Goal: Task Accomplishment & Management: Complete application form

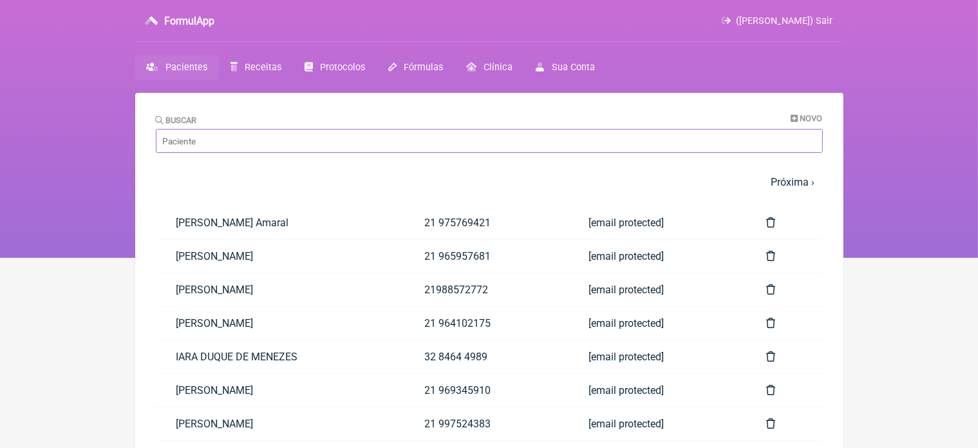
click at [247, 133] on input "Buscar" at bounding box center [489, 141] width 667 height 24
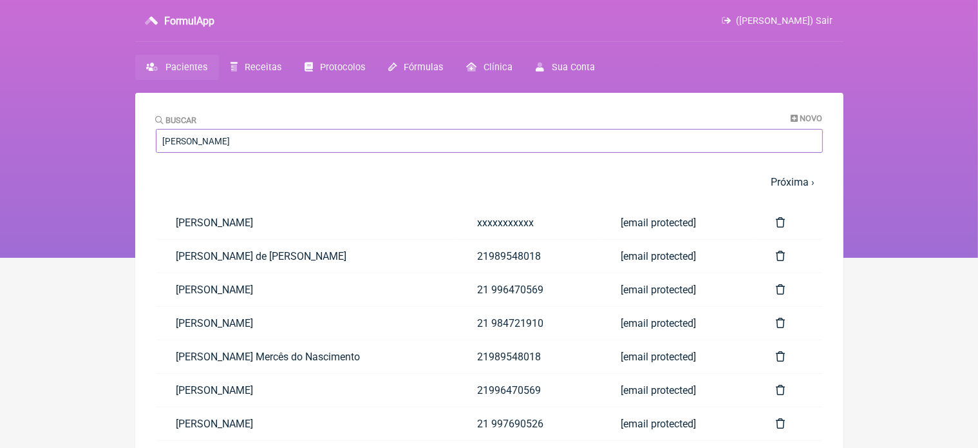
type input "rafael"
click at [287, 216] on link "RAFAEL DA SILVA FIORIN" at bounding box center [306, 222] width 301 height 33
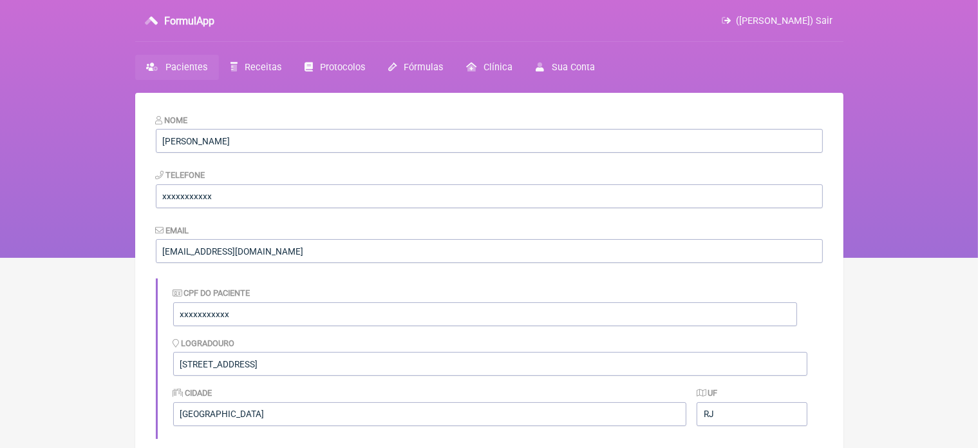
scroll to position [327, 0]
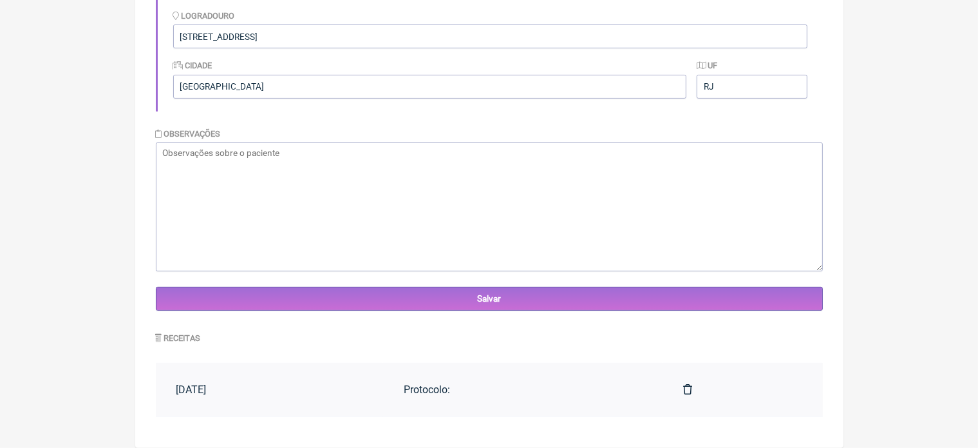
click at [454, 388] on div "Protocolo:" at bounding box center [523, 389] width 238 height 12
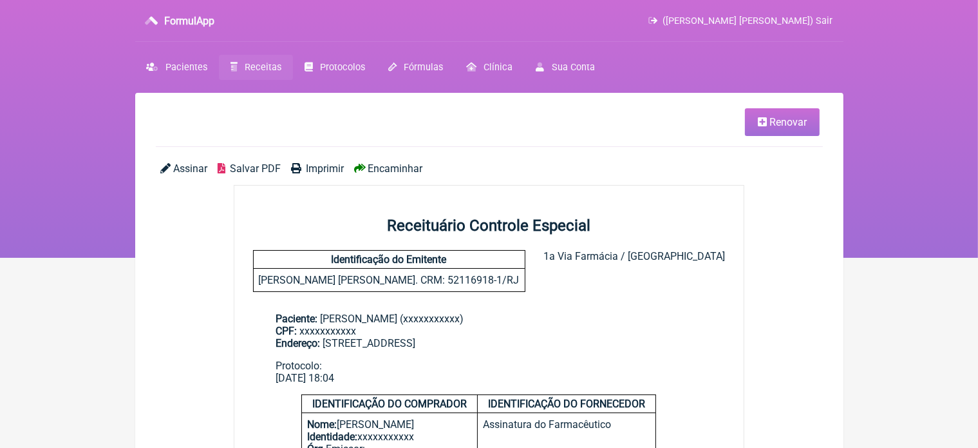
click at [780, 120] on span "Renovar" at bounding box center [788, 122] width 37 height 12
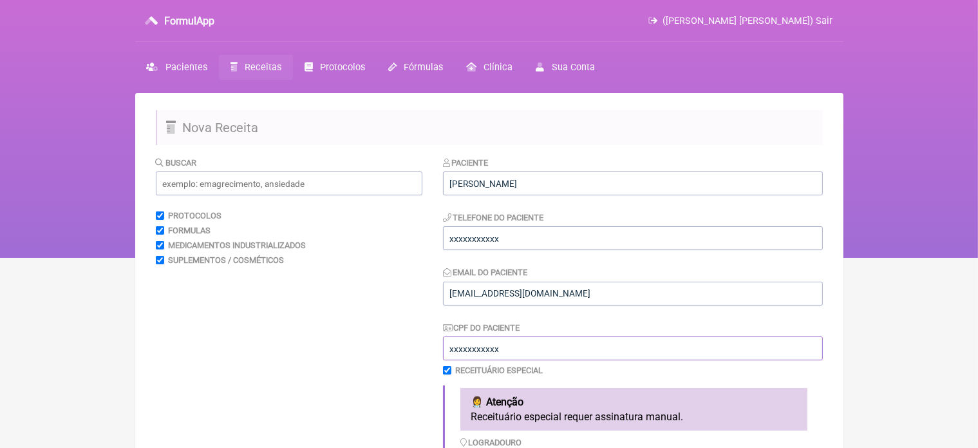
click at [509, 349] on input "xxxxxxxxxxx" at bounding box center [633, 348] width 380 height 24
type input "x"
type input "12251956751"
click at [518, 241] on input "xxxxxxxxxxx" at bounding box center [633, 238] width 380 height 24
type input "x"
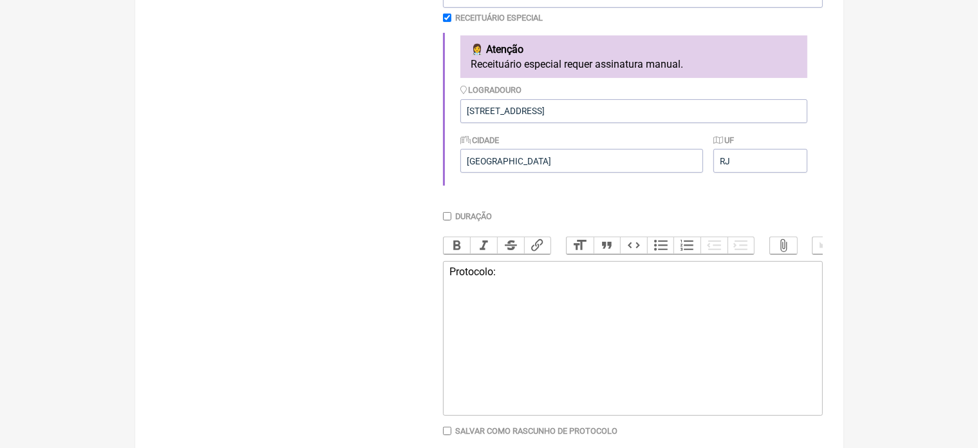
scroll to position [378, 0]
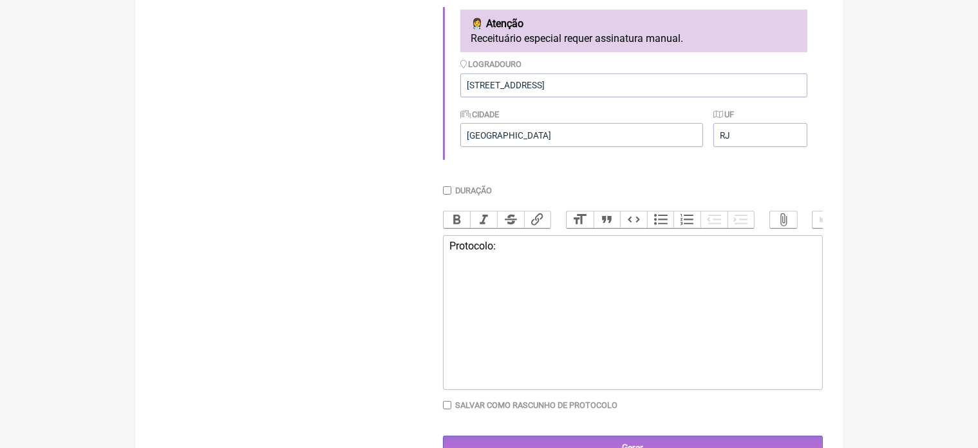
type input "21 996470569"
click at [515, 252] on div "Protocolo:" at bounding box center [632, 246] width 366 height 12
type trix-editor "<div>P</div>"
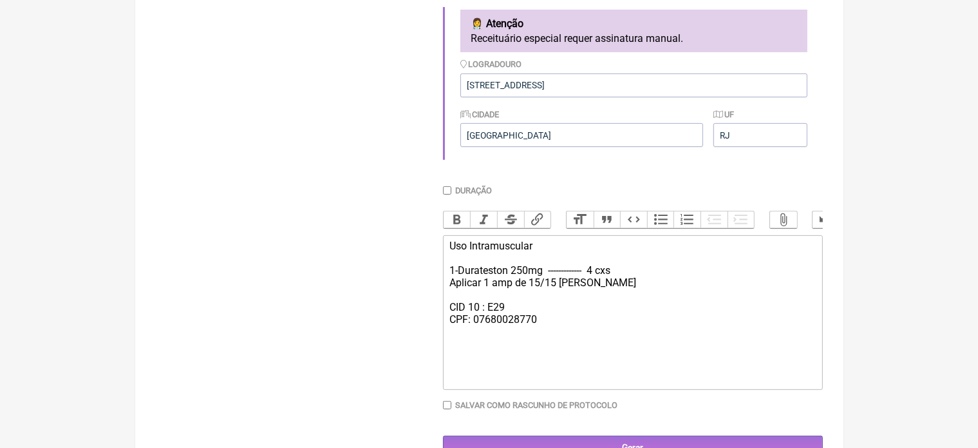
type trix-editor "<div>Uso Intramuscular&nbsp;<br><br>1-Durateston 250mg&nbsp; -------------&nbsp…"
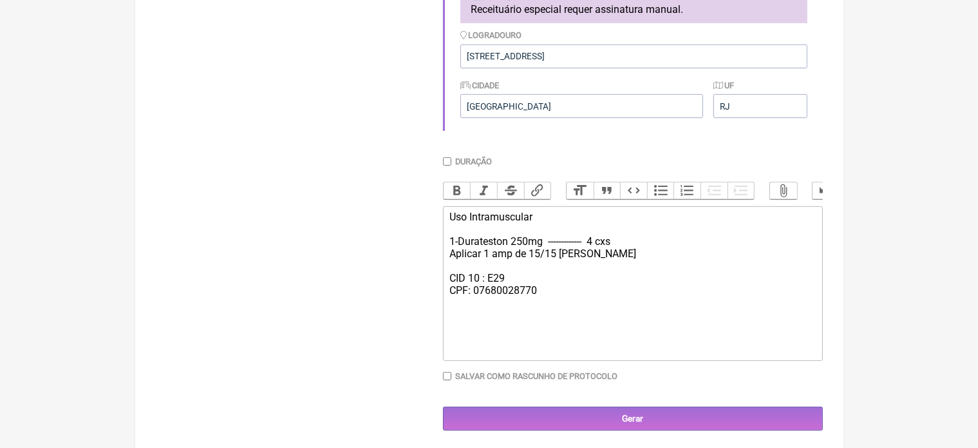
scroll to position [422, 0]
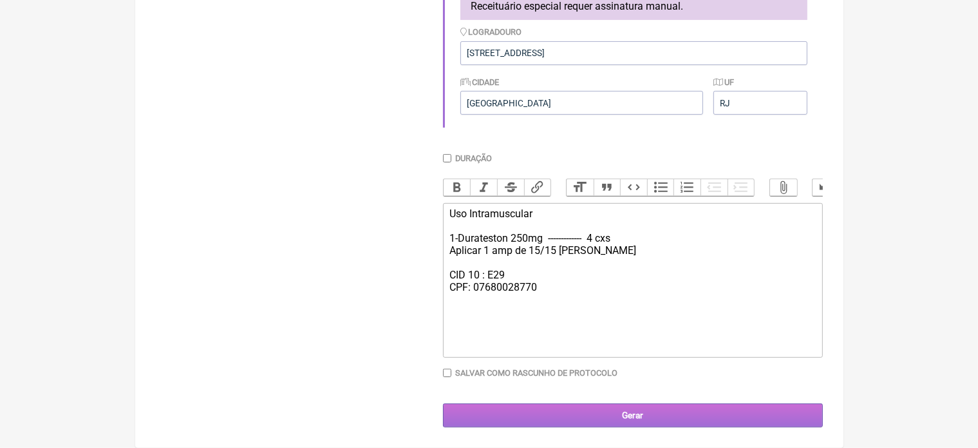
click at [644, 418] on input "Gerar" at bounding box center [633, 415] width 380 height 24
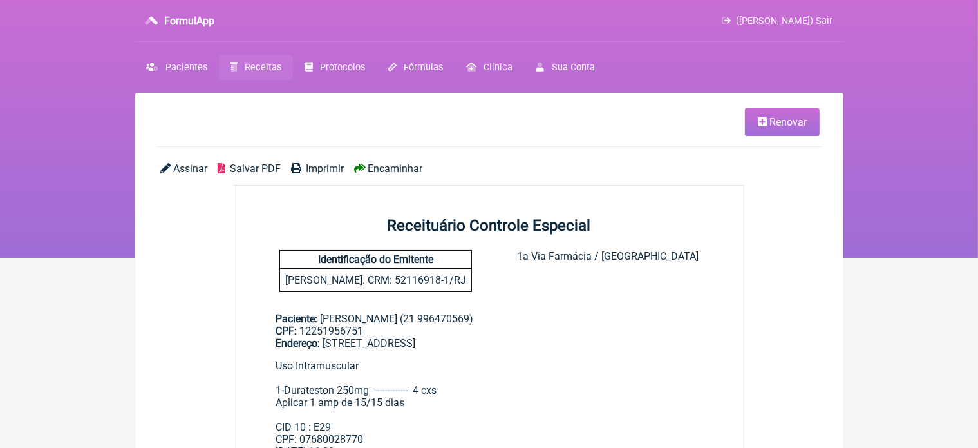
click at [328, 167] on span "Imprimir" at bounding box center [325, 168] width 38 height 12
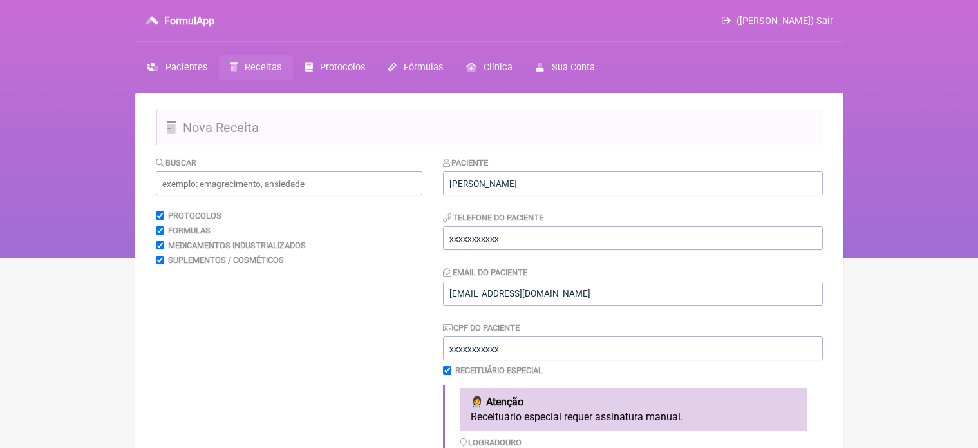
scroll to position [422, 0]
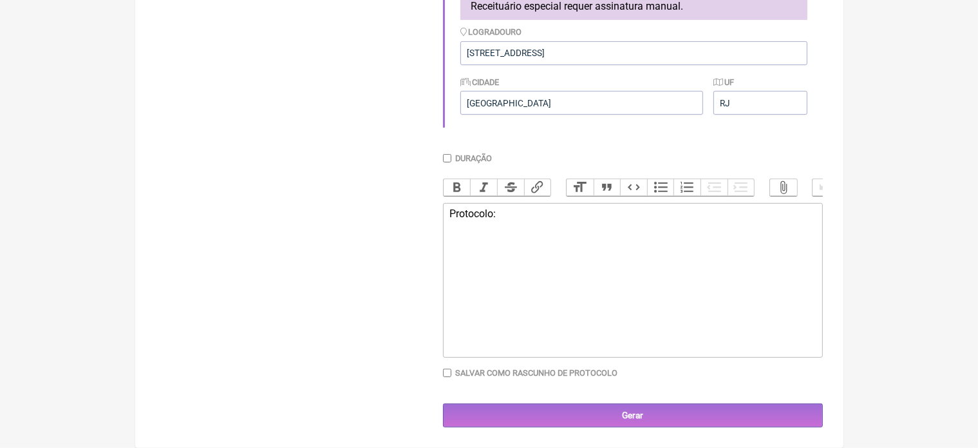
click at [511, 218] on div "Protocolo:" at bounding box center [632, 213] width 366 height 12
type trix-editor "<div>P</div>"
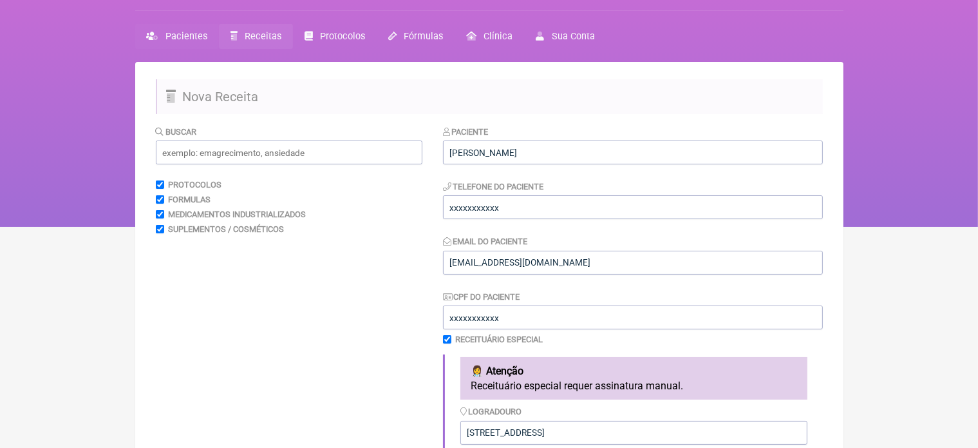
click at [179, 33] on span "Pacientes" at bounding box center [186, 36] width 42 height 11
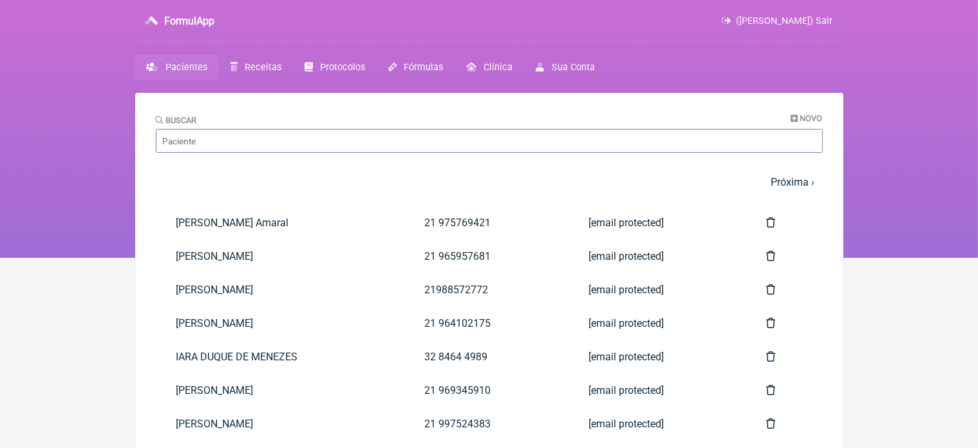
click at [211, 146] on input "Buscar" at bounding box center [489, 141] width 667 height 24
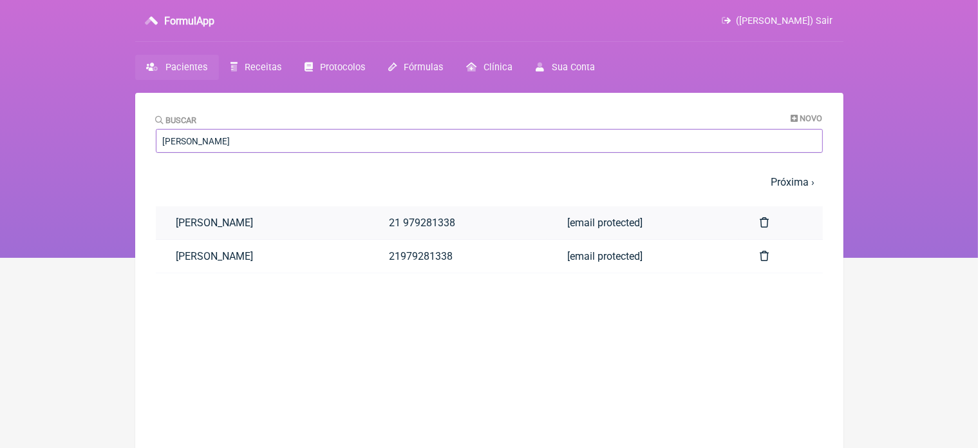
type input "carlos eduar"
click at [304, 223] on link "[PERSON_NAME]" at bounding box center [262, 222] width 213 height 33
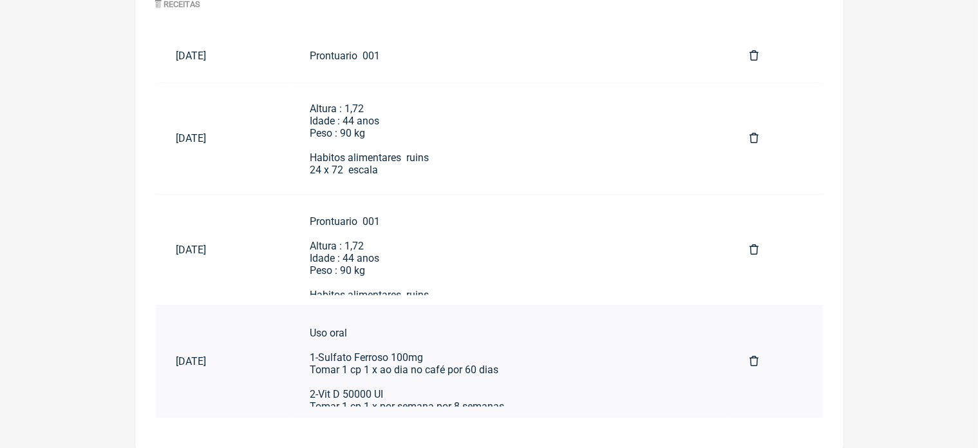
click at [497, 350] on div "Uso oral 1-Sulfato Ferroso 100mg Tomar 1 cp 1 x ao dia no café por 60 dias 2-Vi…" at bounding box center [509, 369] width 399 height 86
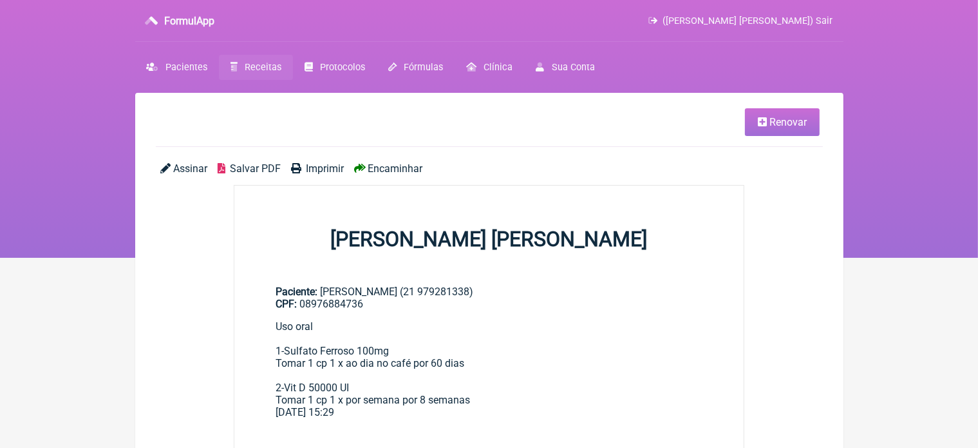
click at [774, 129] on link "Renovar" at bounding box center [782, 122] width 75 height 28
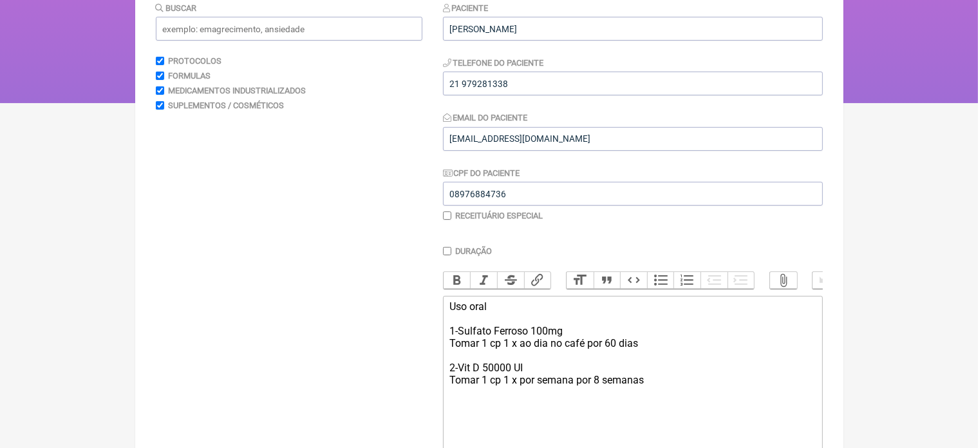
scroll to position [180, 0]
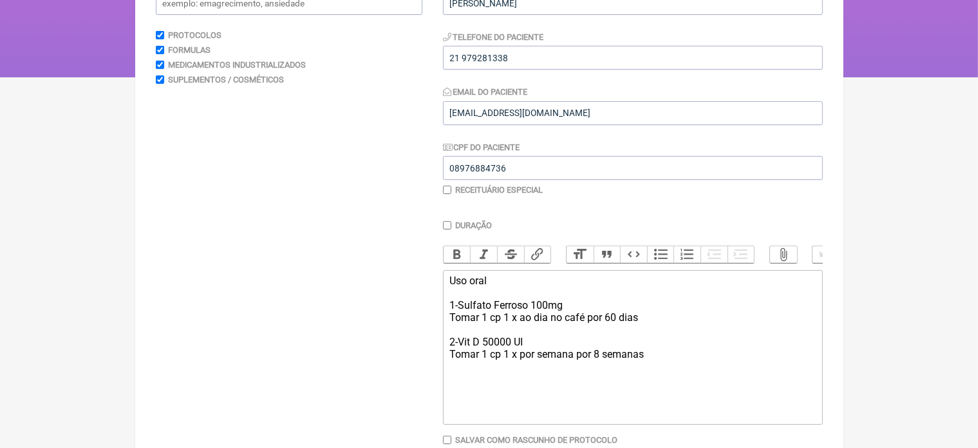
drag, startPoint x: 444, startPoint y: 291, endPoint x: 654, endPoint y: 373, distance: 225.5
click at [654, 373] on trix-editor "Uso oral 1-Sulfato Ferroso 100mg Tomar 1 cp 1 x ao dia no café por 60 dias 2-Vi…" at bounding box center [633, 347] width 380 height 155
type trix-editor "<div>Uso oral&nbsp;<br><br>1-Sulfato Ferroso 100mg&nbsp;<br>Tomar 1 cp 1 x ao d…"
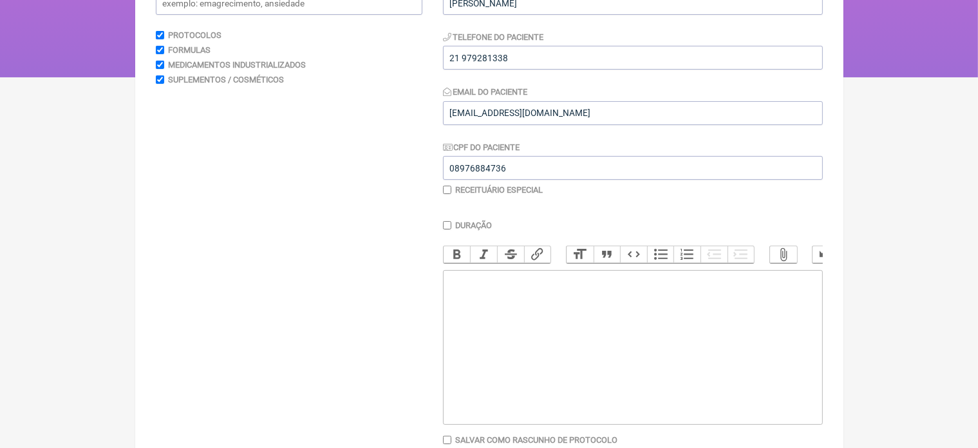
click at [460, 303] on trix-editor at bounding box center [633, 347] width 380 height 155
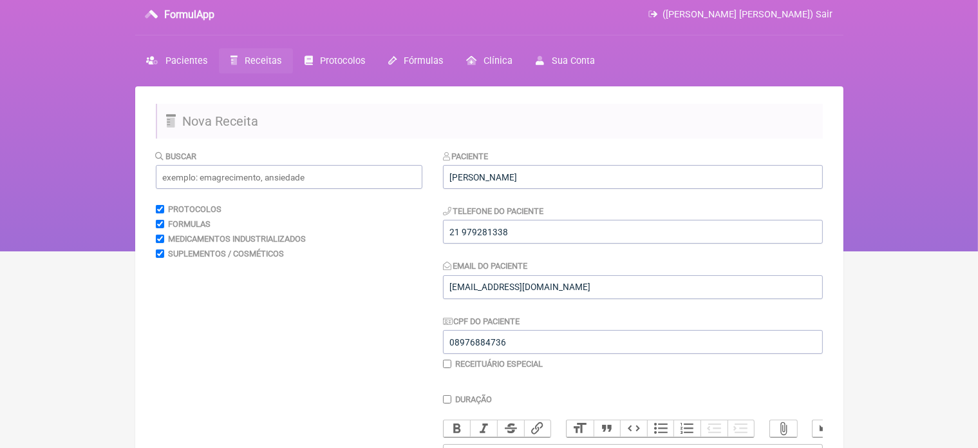
scroll to position [0, 0]
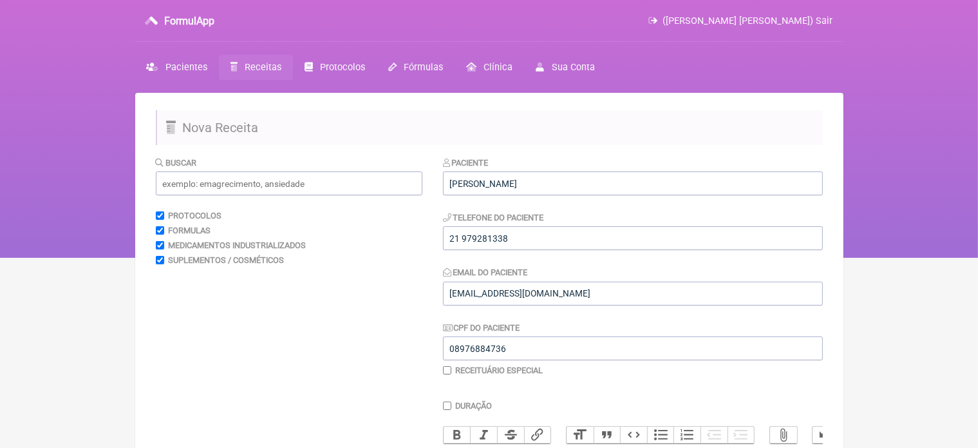
click at [963, 128] on nav "FormulApp (VINICIUS VIEIRA PASCHOAL) Sair Pacientes Receitas Protocolos Fórmula…" at bounding box center [489, 129] width 978 height 258
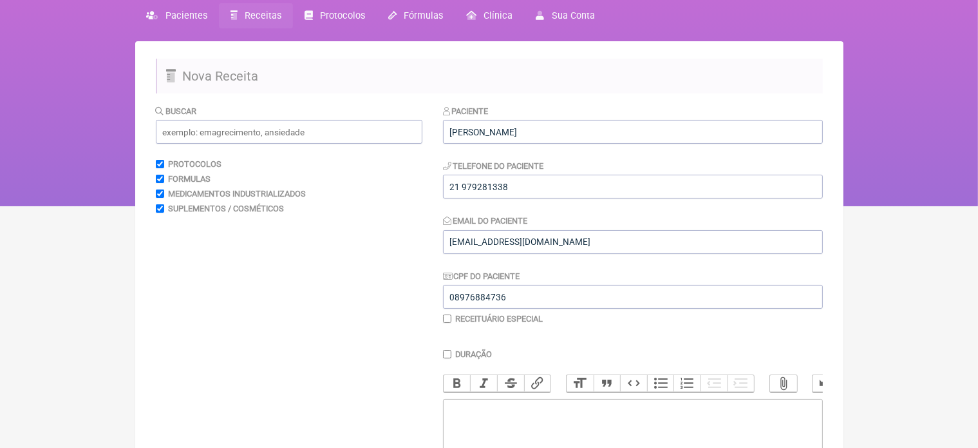
scroll to position [129, 0]
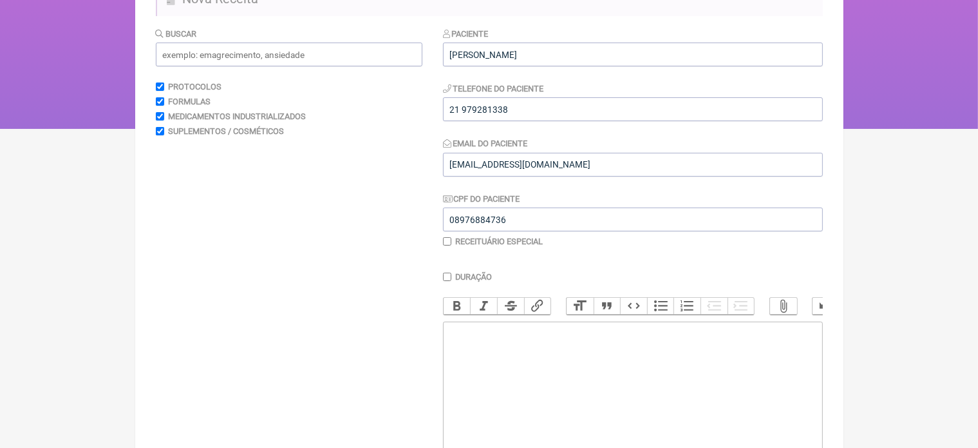
click at [471, 361] on trix-editor at bounding box center [633, 398] width 380 height 155
type trix-editor "<div>Uso Oral&nbsp;<br><br>1-Neutrofer&nbsp; 300mg&nbsp;<br>Tomar 1 cp 1 x ao d…"
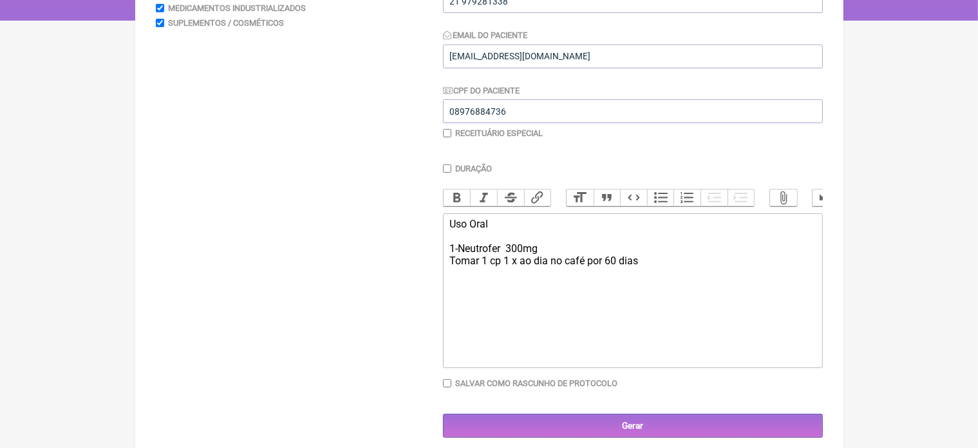
scroll to position [258, 0]
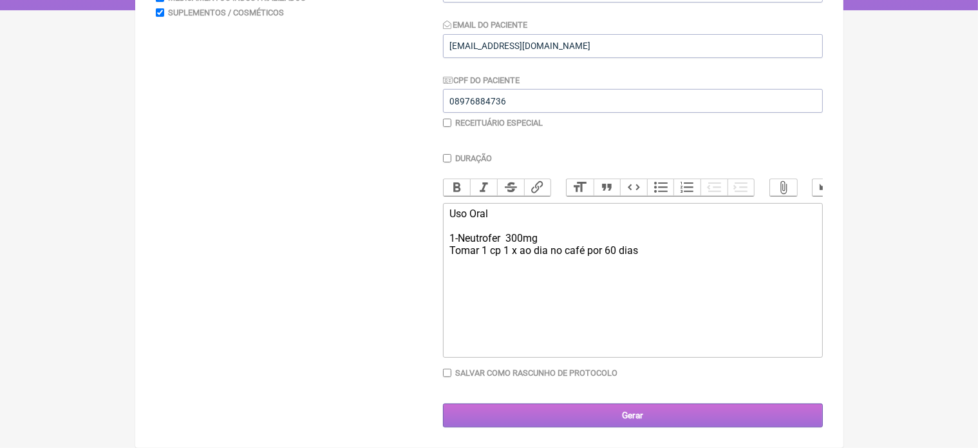
click at [641, 418] on input "Gerar" at bounding box center [633, 415] width 380 height 24
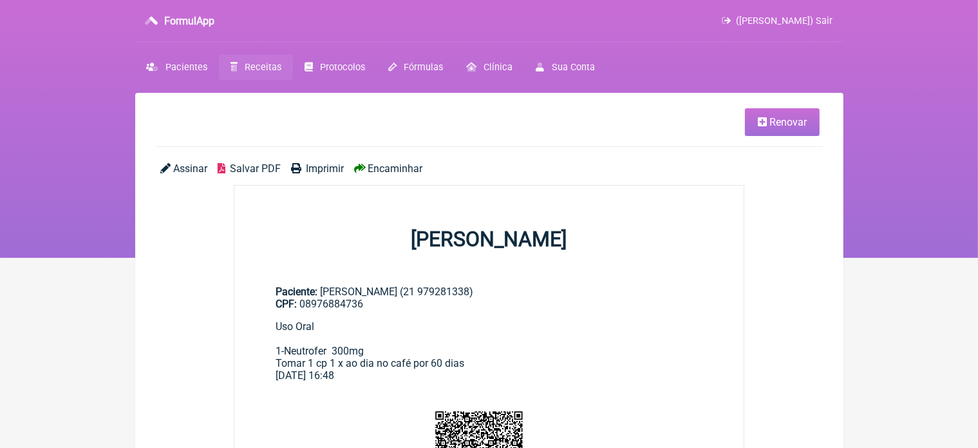
click at [330, 168] on span "Imprimir" at bounding box center [325, 168] width 38 height 12
click at [780, 128] on span "Renovar" at bounding box center [788, 122] width 37 height 12
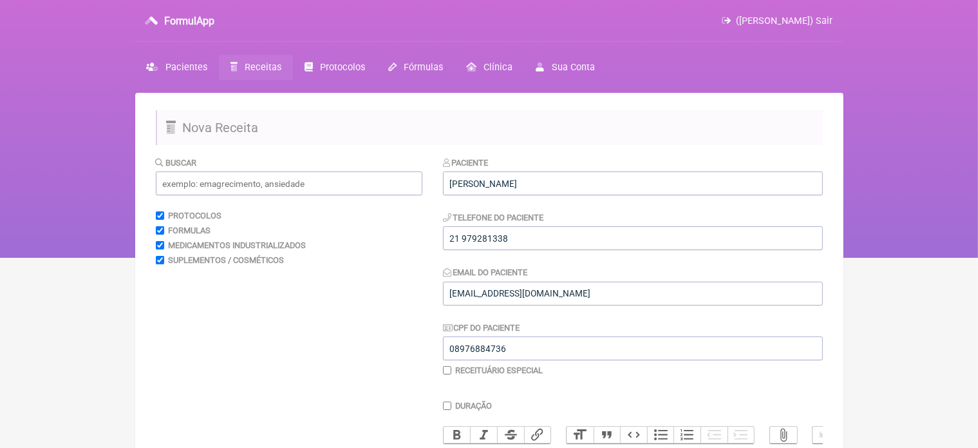
scroll to position [258, 0]
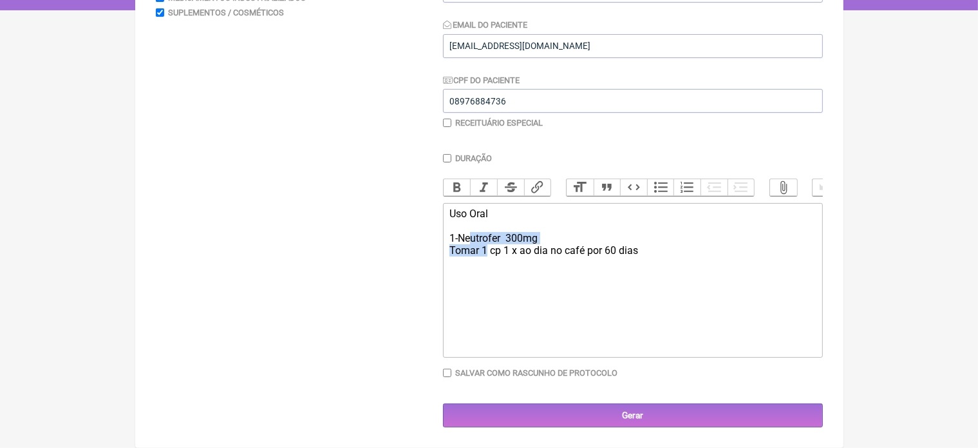
drag, startPoint x: 471, startPoint y: 238, endPoint x: 487, endPoint y: 283, distance: 47.7
click at [487, 283] on trix-editor "Uso Oral 1-Neutrofer 300mg Tomar 1 cp 1 x ao dia no café por 60 dias" at bounding box center [633, 280] width 380 height 155
drag, startPoint x: 445, startPoint y: 234, endPoint x: 674, endPoint y: 275, distance: 232.9
click at [674, 275] on trix-editor "Uso Oral 1-Neutrofer 300mg Tomar 1 cp 1 x ao dia no café por 60 dias" at bounding box center [633, 280] width 380 height 155
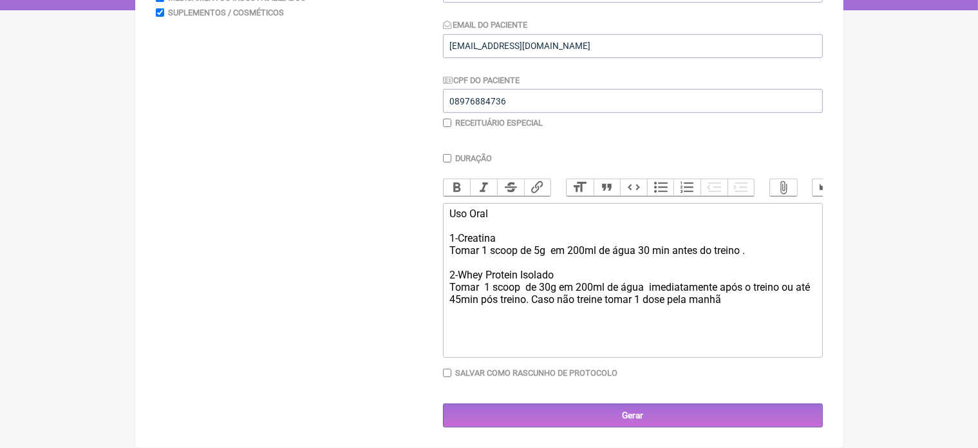
click at [752, 252] on div "Uso Oral 1-Creatina Tomar 1 scoop de 5g em 200ml de água 30 min antes do treino…" at bounding box center [632, 256] width 366 height 98
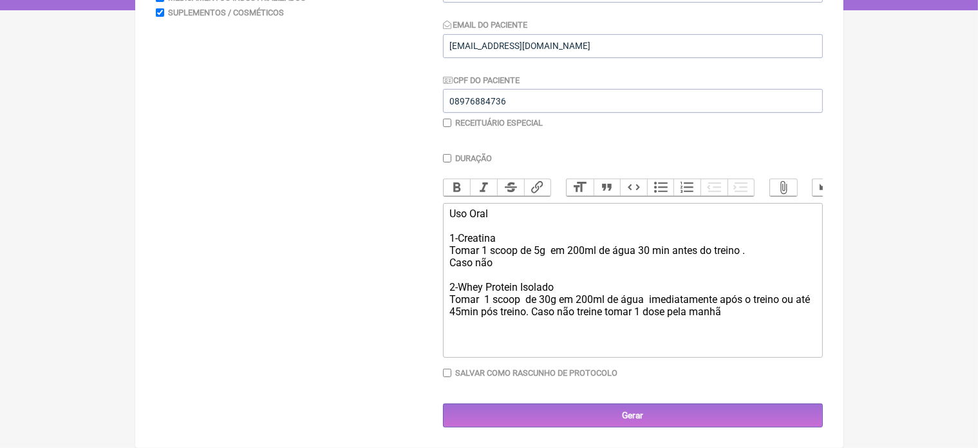
click at [562, 288] on div "Uso Oral 1-Creatina Tomar 1 scoop de 5g em 200ml de água 30 min antes do treino…" at bounding box center [632, 262] width 366 height 110
click at [507, 262] on div "Uso Oral 1-Creatina Tomar 1 scoop de 5g em 200ml de água 30 min antes do treino…" at bounding box center [632, 262] width 366 height 110
type trix-editor "<div>Uso Oral&nbsp;<br><br>1-Creatina&nbsp;<br>Tomar 1 scoop de 5g&nbsp; em 200…"
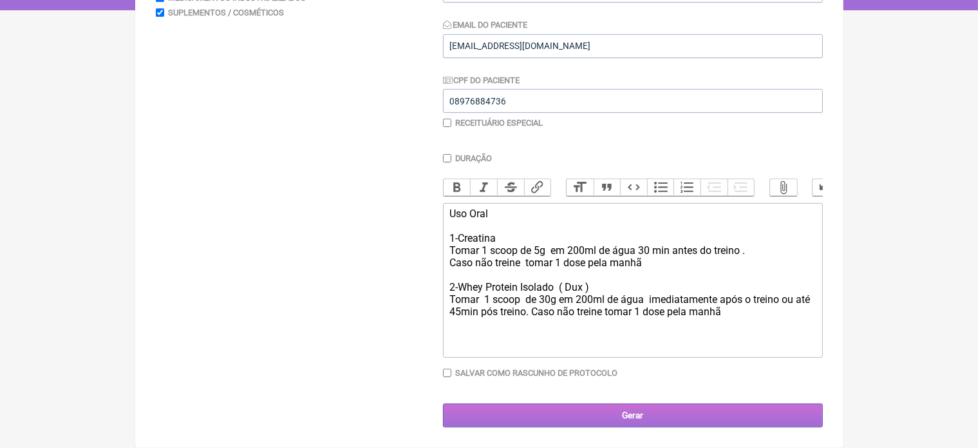
click at [621, 413] on input "Gerar" at bounding box center [633, 415] width 380 height 24
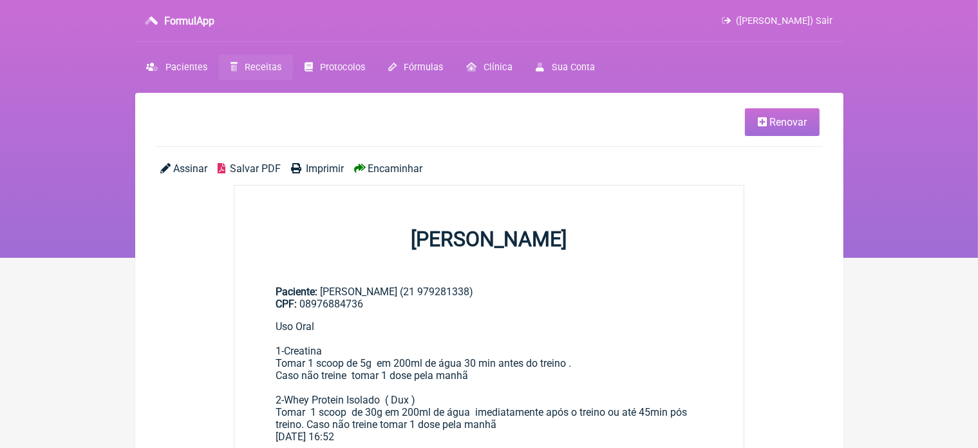
click at [322, 165] on span "Imprimir" at bounding box center [325, 168] width 38 height 12
click at [175, 64] on span "Pacientes" at bounding box center [186, 67] width 42 height 11
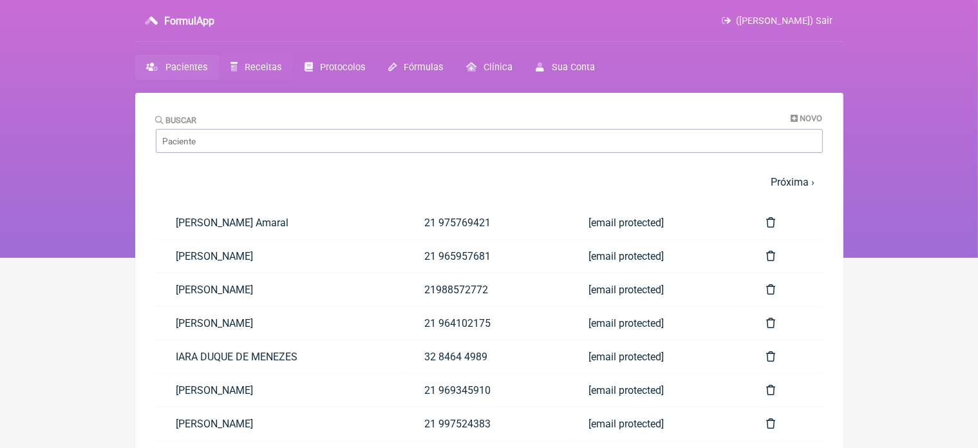
click at [245, 70] on span "Receitas" at bounding box center [263, 67] width 37 height 11
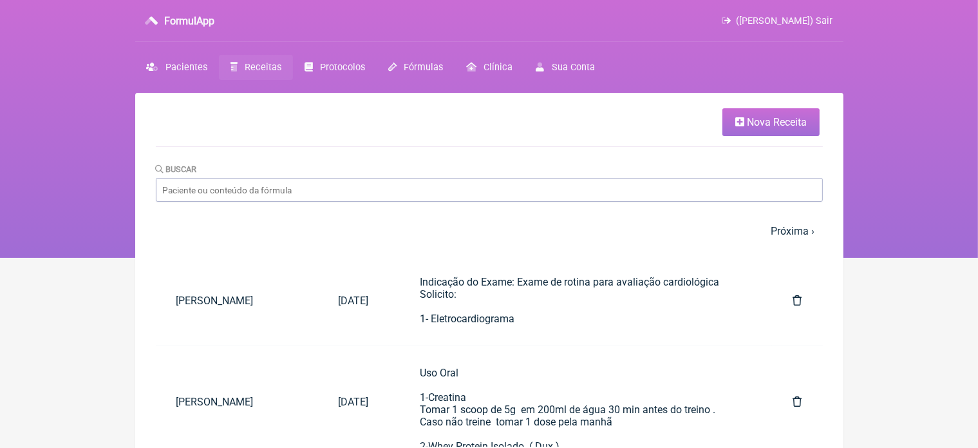
click at [770, 118] on span "Nova Receita" at bounding box center [777, 122] width 60 height 12
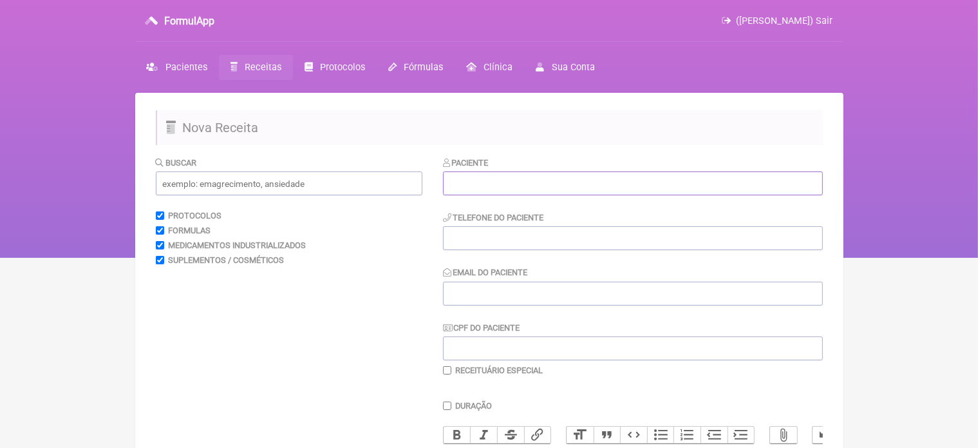
click at [462, 184] on input "text" at bounding box center [633, 183] width 380 height 24
type input "[PERSON_NAME]"
click at [458, 240] on input "tel" at bounding box center [633, 238] width 380 height 24
type input "21 967083450"
click at [457, 288] on input "Email do Paciente" at bounding box center [633, 293] width 380 height 24
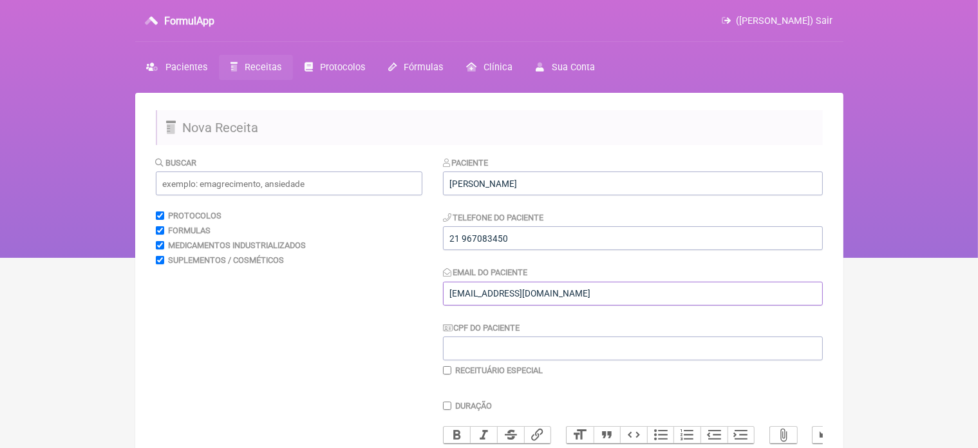
type input "[EMAIL_ADDRESS][DOMAIN_NAME]"
click at [453, 347] on input "CPF do Paciente" at bounding box center [633, 348] width 380 height 24
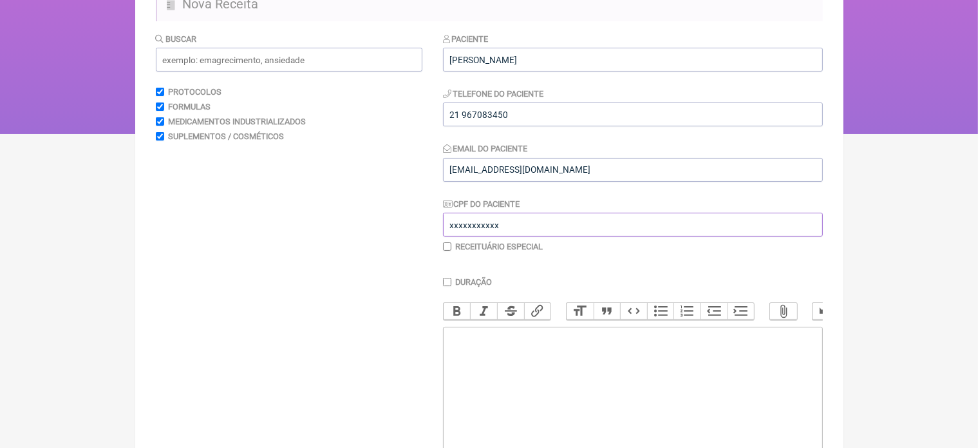
scroll to position [129, 0]
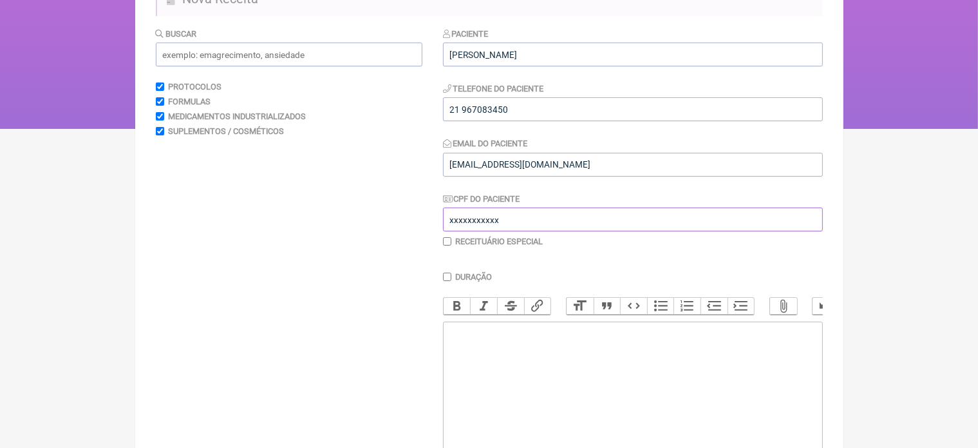
type input "xxxxxxxxxxx"
click at [461, 357] on trix-editor at bounding box center [633, 398] width 380 height 155
type trix-editor "<div>Prontuario&nbsp;</div>"
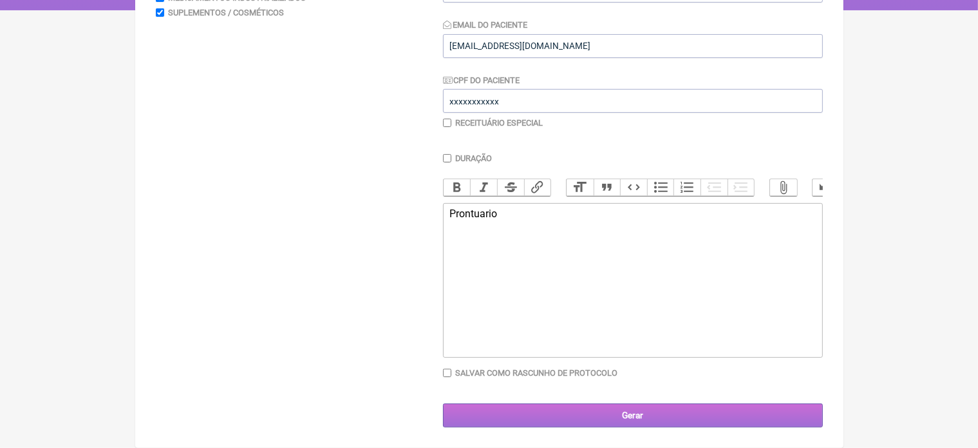
click at [616, 417] on input "Gerar" at bounding box center [633, 415] width 380 height 24
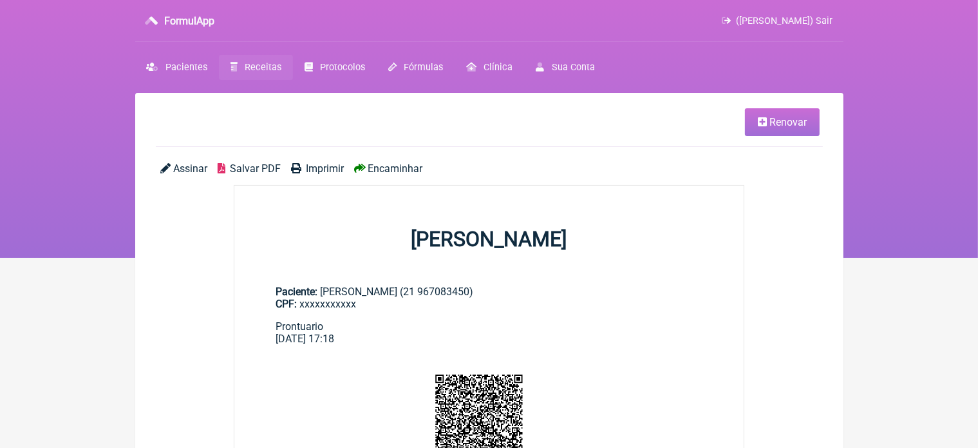
click at [770, 126] on span "Renovar" at bounding box center [788, 122] width 37 height 12
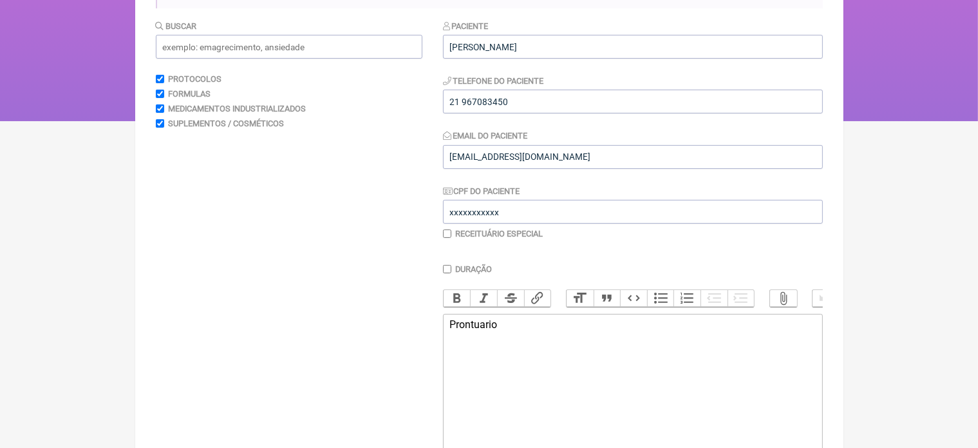
scroll to position [171, 0]
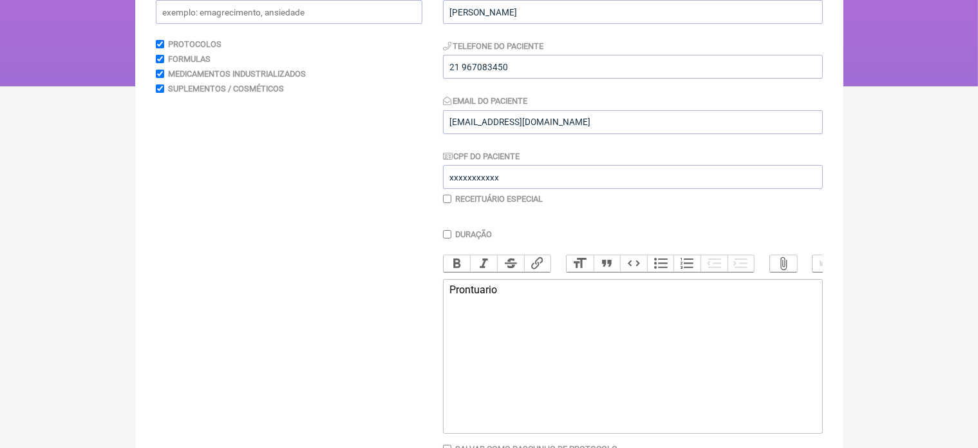
click at [505, 296] on div "Prontuario" at bounding box center [632, 289] width 366 height 12
type trix-editor "<div>P</div>"
click at [505, 301] on trix-editor at bounding box center [633, 356] width 380 height 155
click at [365, 303] on div "Buscar Protocolos Formulas Medicamentos Industrializados Suplementos / Cosmétic…" at bounding box center [289, 244] width 267 height 519
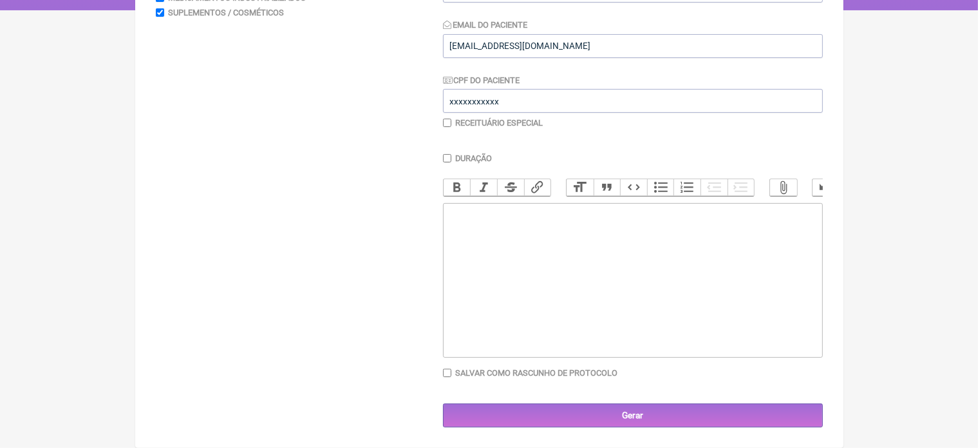
click at [468, 216] on trix-editor at bounding box center [633, 280] width 380 height 155
click at [502, 238] on div "Idade 28 anos . -Pré-Hipertensão -Pai e mâe Has" at bounding box center [632, 225] width 366 height 37
click at [525, 240] on div "Idade 28 anos . -Pré-Hipertensão -Pai e mâe (Has" at bounding box center [632, 225] width 366 height 37
click at [451, 225] on div "Idade 28 anos . -Pré-Hipertensão -Pai e mâe (Has)" at bounding box center [632, 231] width 366 height 49
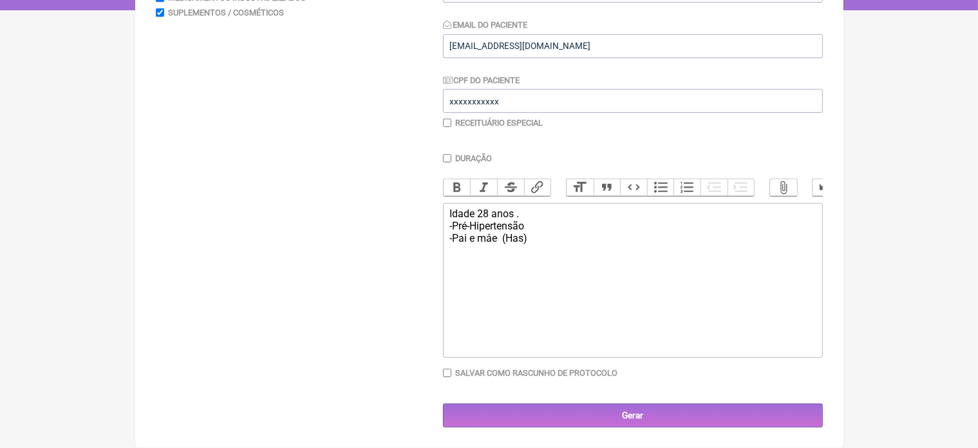
click at [452, 237] on div "Idade 28 anos . -Pré-Hipertensão -Pai e mâe (Has)" at bounding box center [632, 231] width 366 height 49
click at [535, 241] on div "Idade 28 anos . -Pré-Hipertensão -Pai e mâe (Has)" at bounding box center [632, 231] width 366 height 49
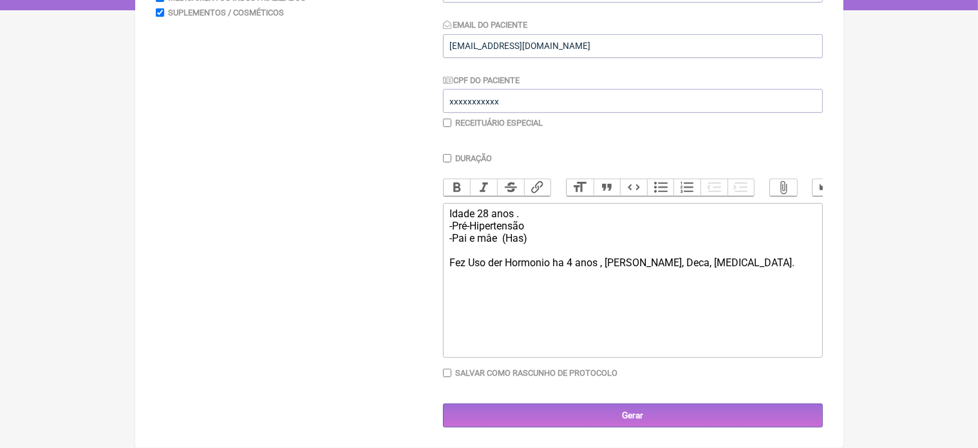
click at [474, 262] on div "Idade 28 anos . -Pré-Hipertensão -Pai e mâe (Has) Fez Uso der Hormonio ha 4 ano…" at bounding box center [632, 250] width 366 height 86
click at [745, 262] on div "Idade 28 anos . -Pré-Hipertensão -Pai e mâe (Has) Fez uso der Hormonio ha 4 ano…" at bounding box center [632, 250] width 366 height 86
type trix-editor "<div>Idade 28 anos .&nbsp;<br>-Pré-Hipertensão&nbsp;<br>-Pai e mâe&nbsp; (Has)<…"
click at [739, 264] on div "Idade 28 anos . -Pré-Hipertensão -Pai e mâe (Has) Fez uso der Hormonio ha 4 ano…" at bounding box center [632, 256] width 366 height 98
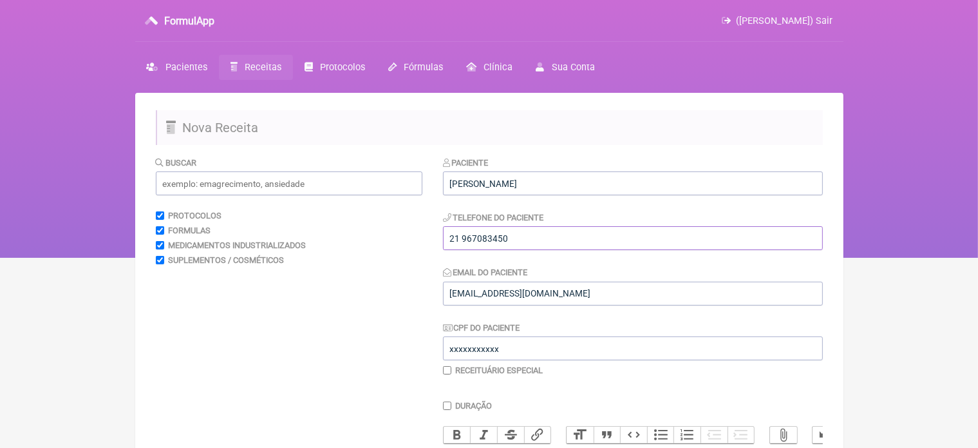
click at [512, 236] on input "21 967083450" at bounding box center [633, 238] width 380 height 24
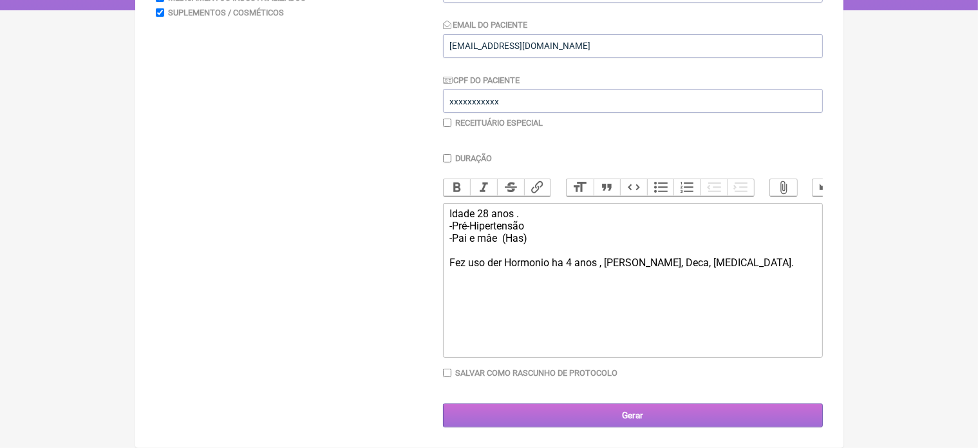
click at [619, 416] on input "Gerar" at bounding box center [633, 415] width 380 height 24
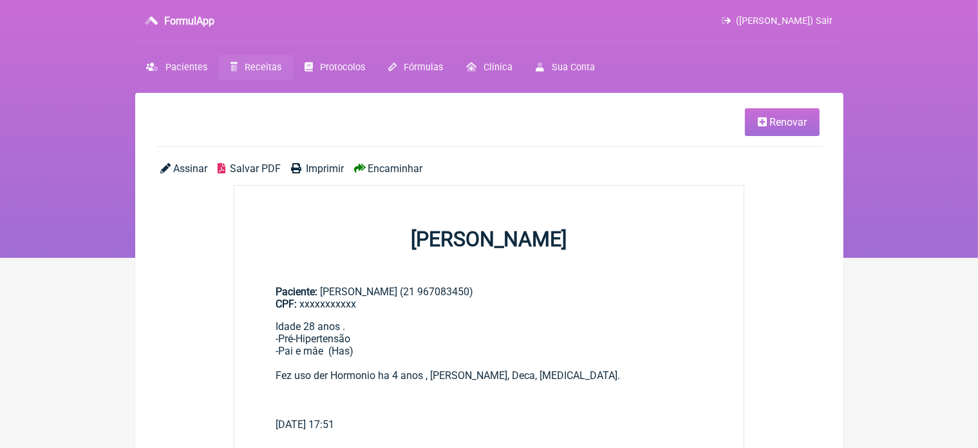
click at [824, 18] on span "([PERSON_NAME]) Sair" at bounding box center [785, 20] width 97 height 11
